Goal: Find specific page/section: Find specific page/section

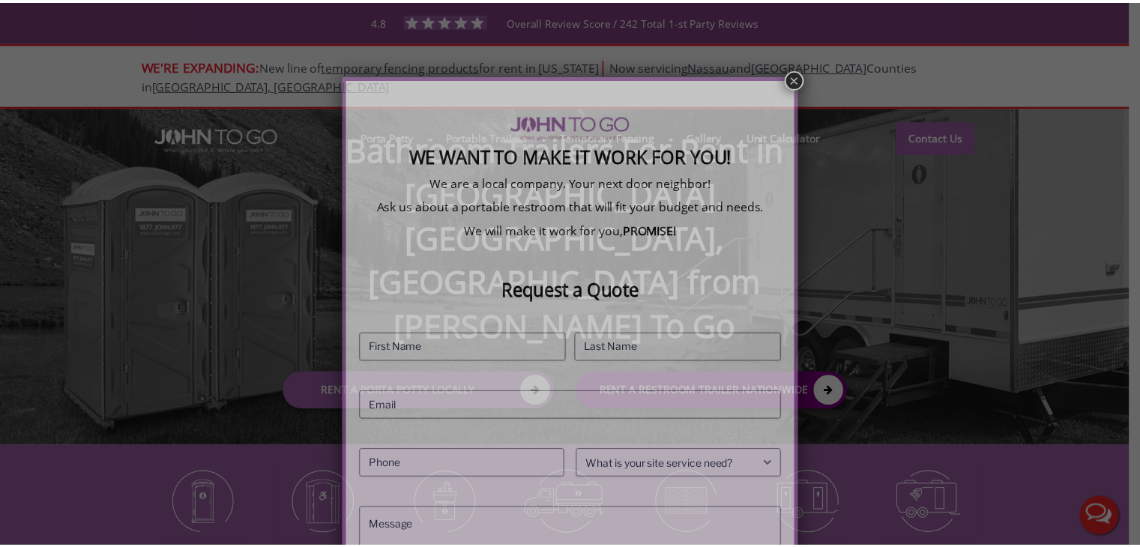
scroll to position [114, 0]
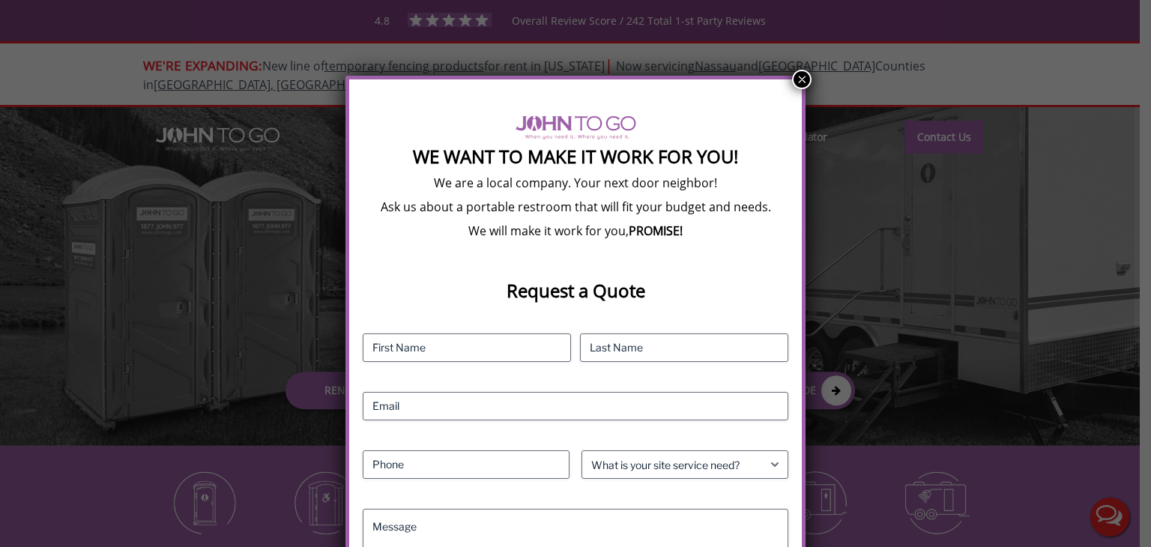
click at [803, 79] on button "×" at bounding box center [801, 79] width 19 height 19
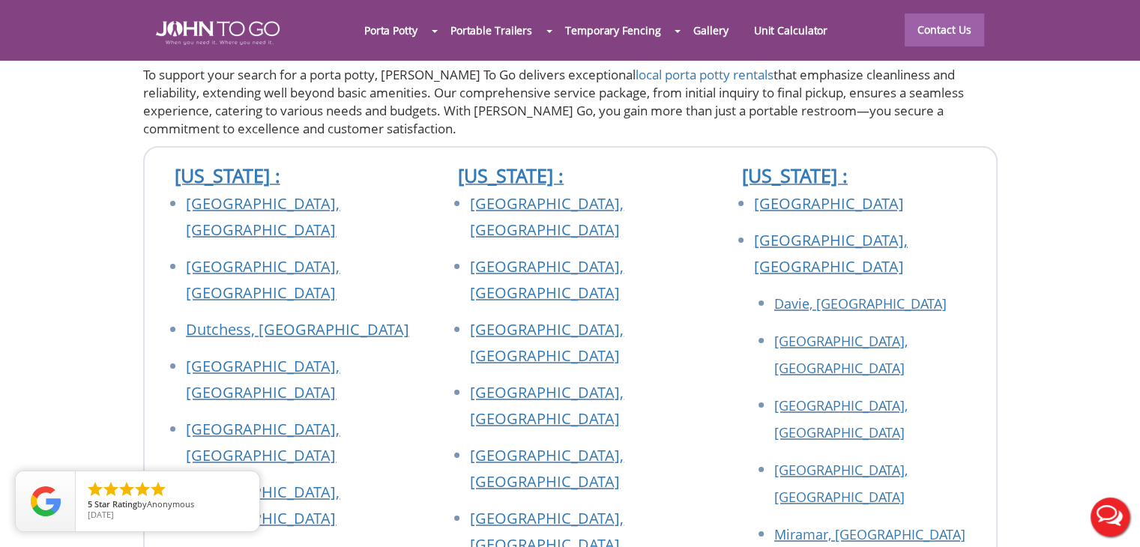
scroll to position [5246, 0]
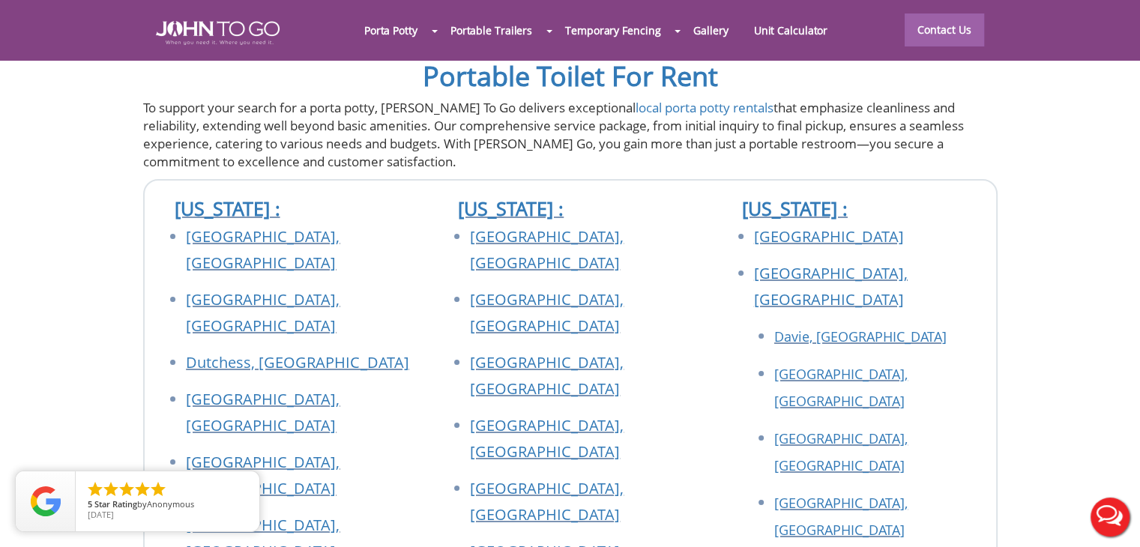
drag, startPoint x: 223, startPoint y: 148, endPoint x: 229, endPoint y: 144, distance: 7.7
click at [229, 144] on div at bounding box center [570, 273] width 1140 height 547
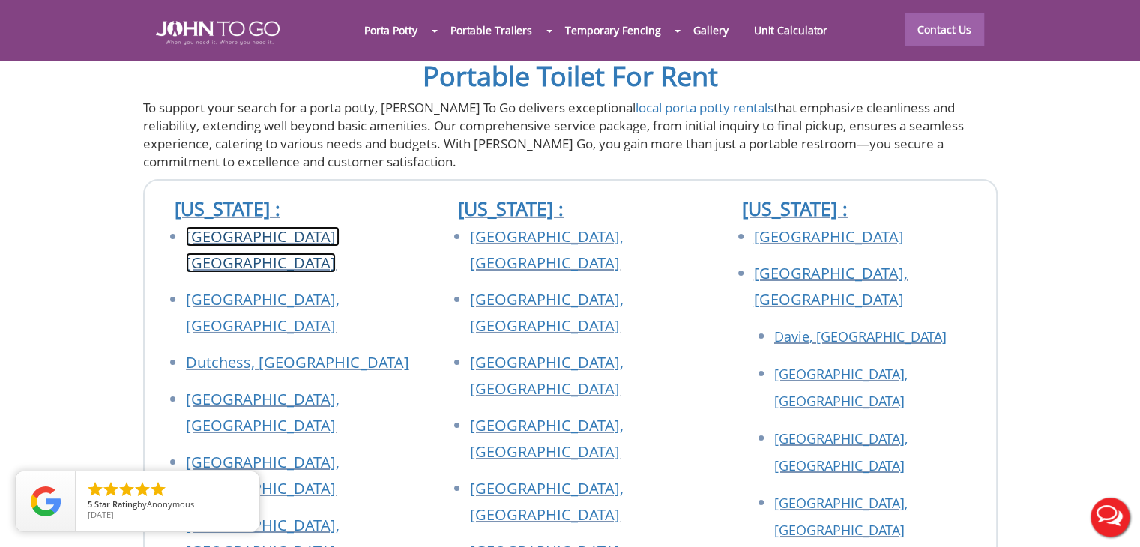
click at [207, 226] on link "[GEOGRAPHIC_DATA], [GEOGRAPHIC_DATA]" at bounding box center [263, 249] width 154 height 46
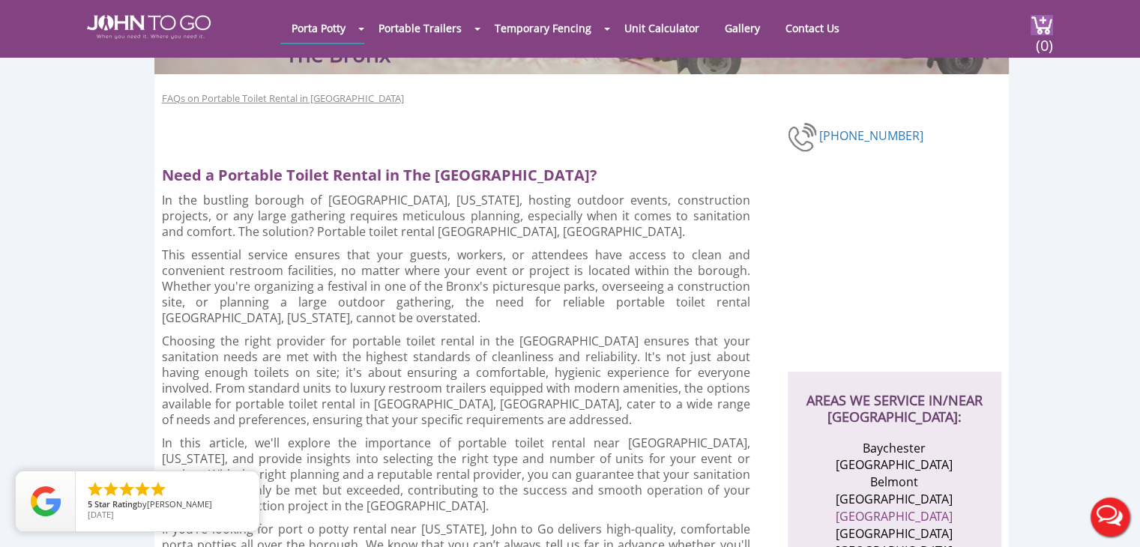
scroll to position [525, 0]
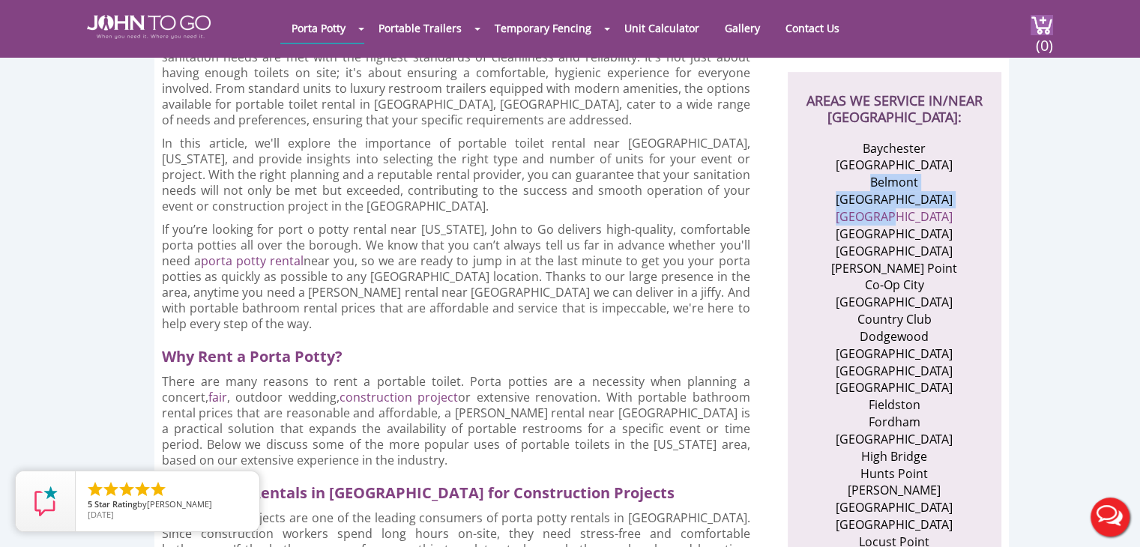
drag, startPoint x: 940, startPoint y: 208, endPoint x: 863, endPoint y: 175, distance: 83.5
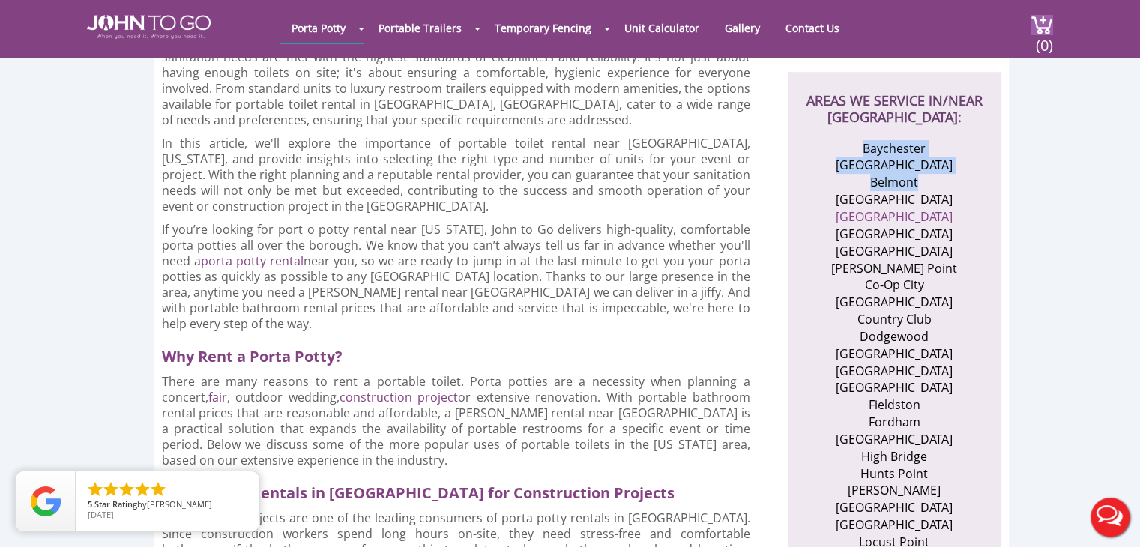
drag, startPoint x: 838, startPoint y: 139, endPoint x: 945, endPoint y: 181, distance: 115.1
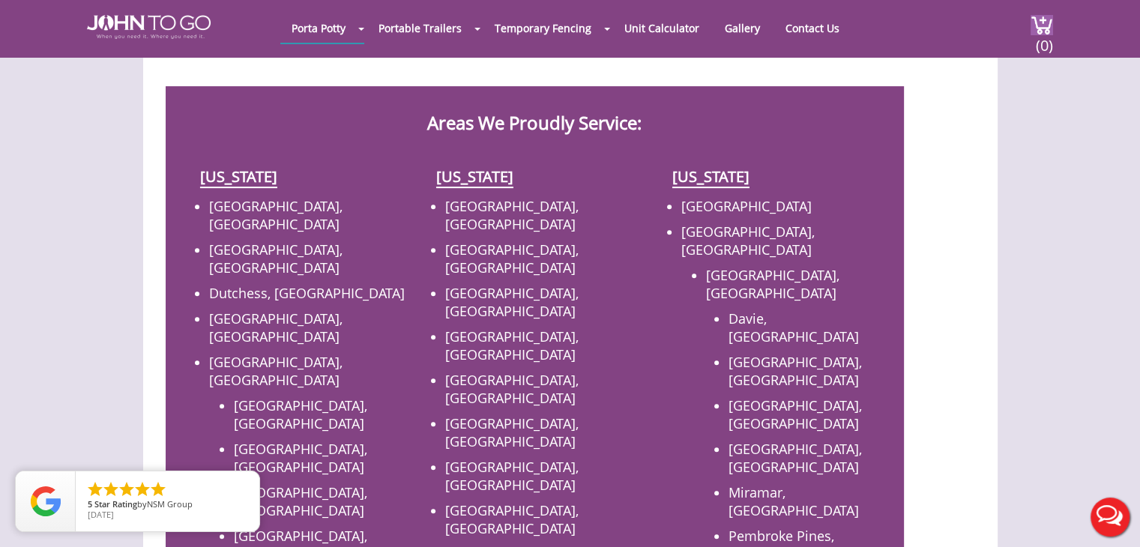
scroll to position [449, 0]
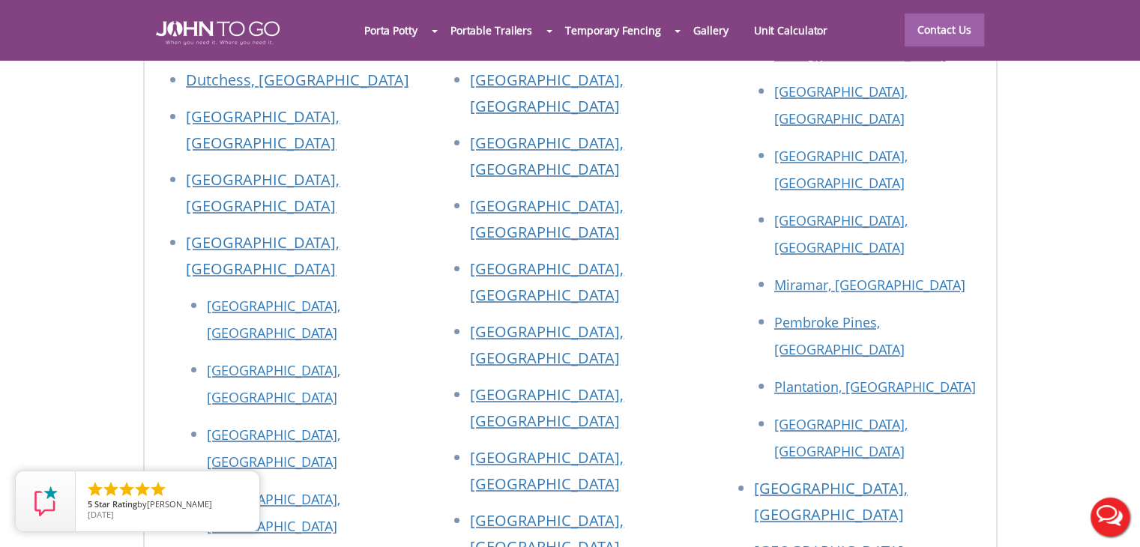
scroll to position [5546, 0]
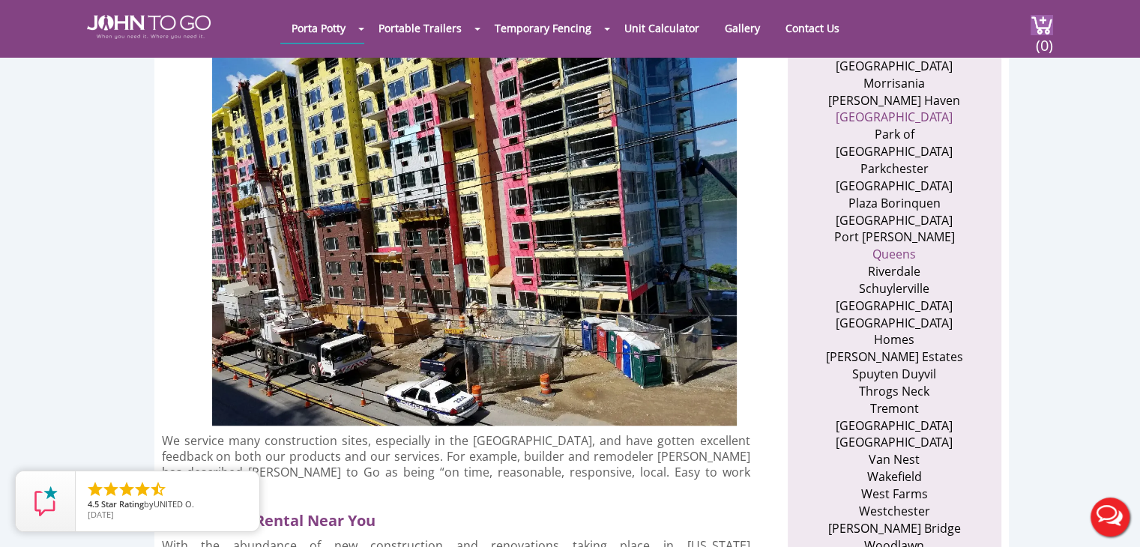
scroll to position [1124, 0]
